Goal: Transaction & Acquisition: Book appointment/travel/reservation

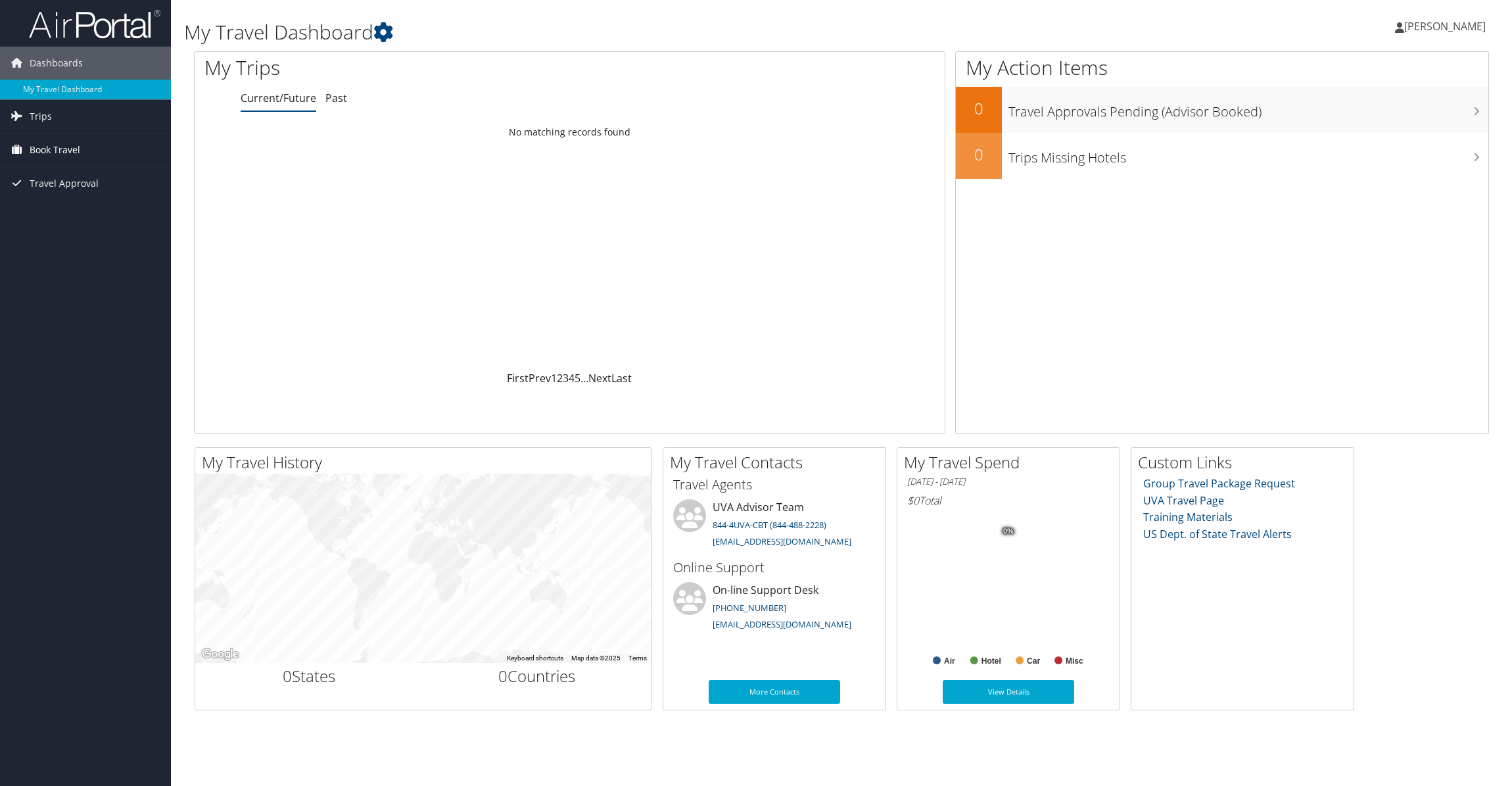
click at [83, 149] on link "Book Travel" at bounding box center [85, 150] width 171 height 33
click at [83, 215] on link "Book/Manage Online Trips" at bounding box center [85, 215] width 171 height 20
click at [62, 148] on span "Book Travel" at bounding box center [55, 150] width 50 height 33
click at [63, 154] on span "Book Travel" at bounding box center [55, 150] width 50 height 33
click at [70, 209] on link "Book/Manage Online Trips" at bounding box center [85, 215] width 171 height 20
